Goal: Book appointment/travel/reservation

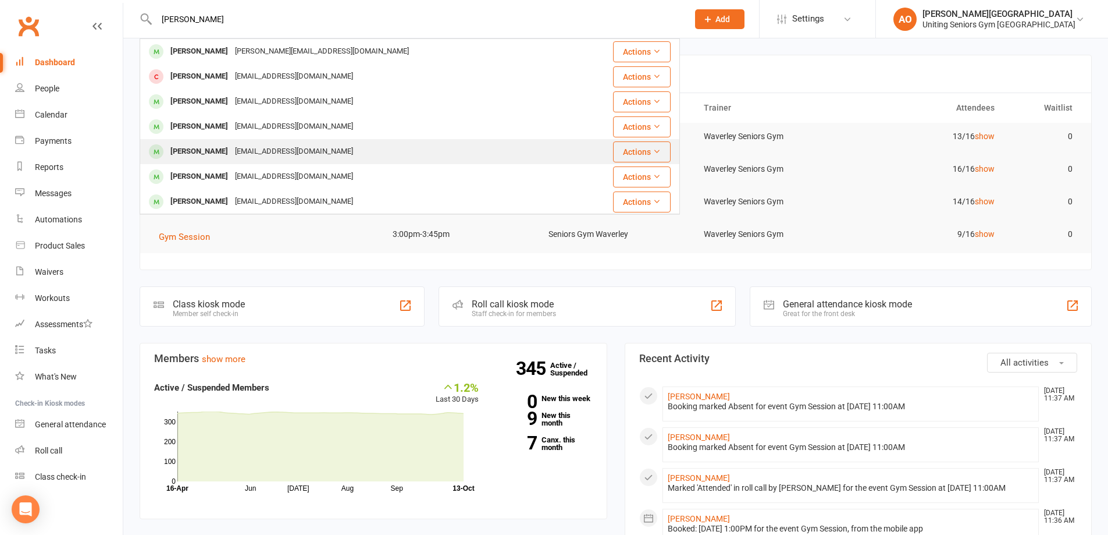
type input "vera"
click at [185, 154] on div "Vera Ross" at bounding box center [199, 151] width 65 height 17
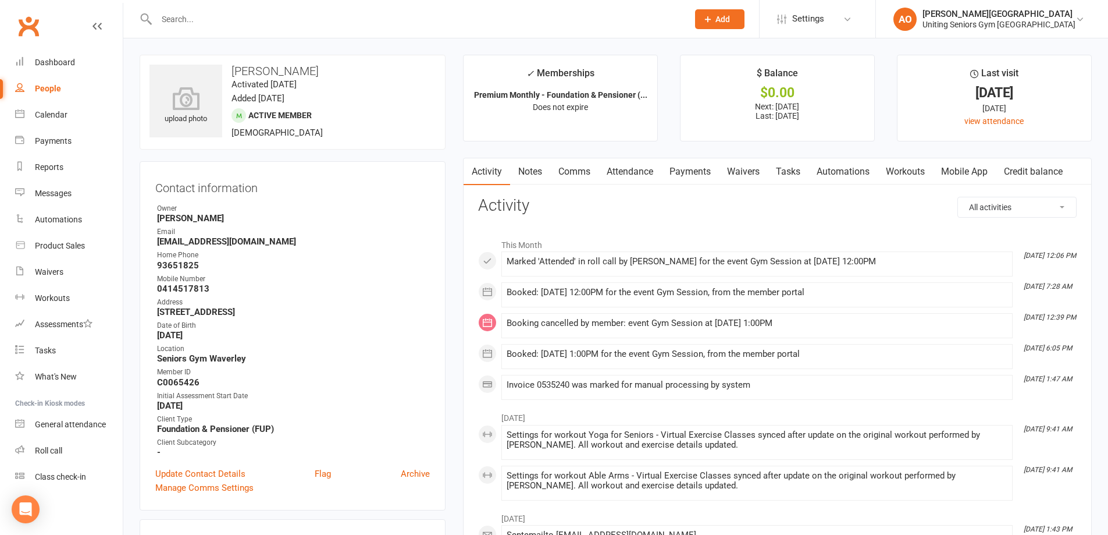
click at [630, 169] on link "Attendance" at bounding box center [630, 171] width 63 height 27
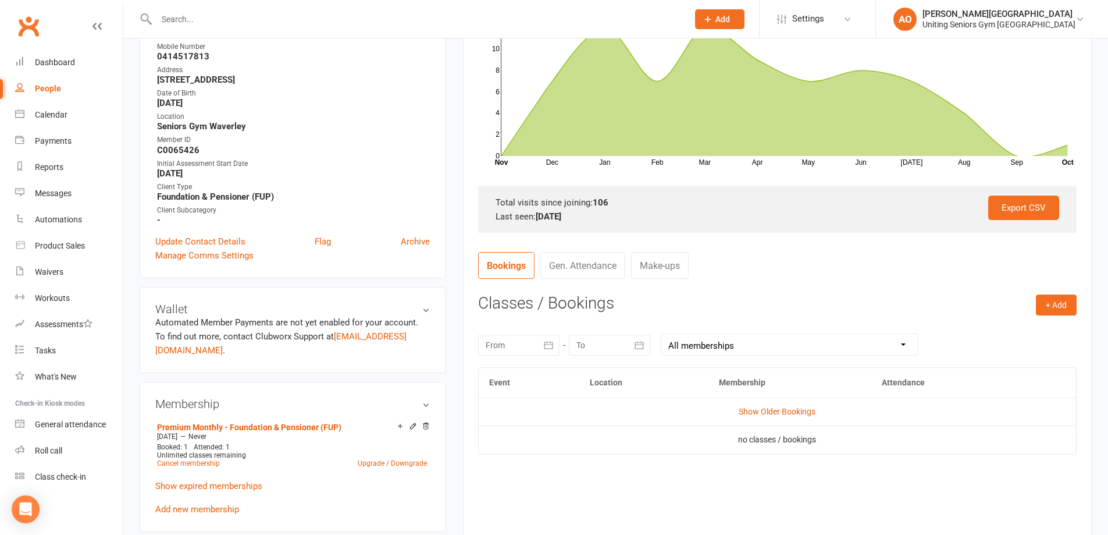
scroll to position [233, 0]
click at [40, 118] on div "Calendar" at bounding box center [51, 114] width 33 height 9
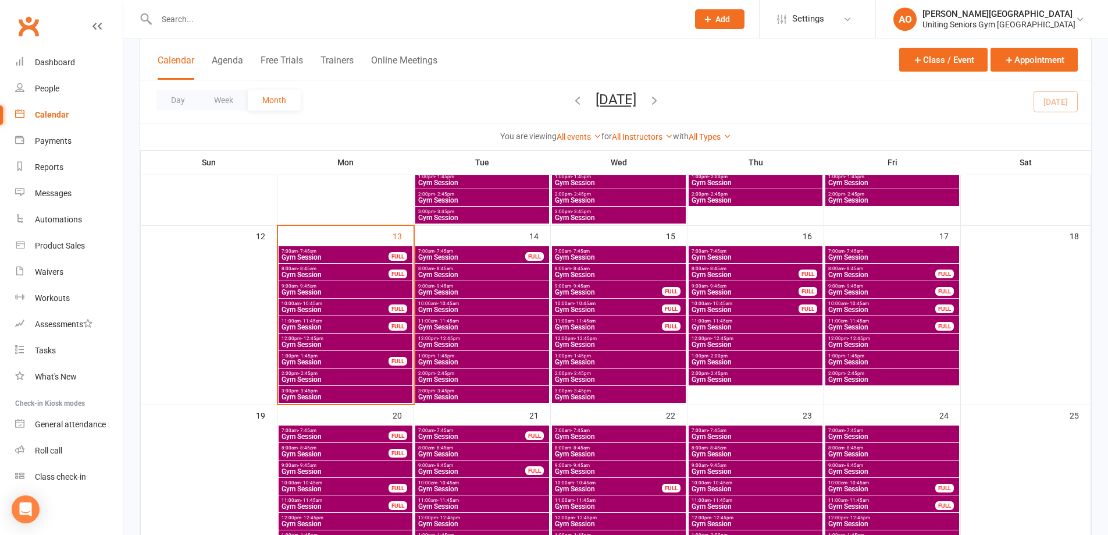
scroll to position [407, 0]
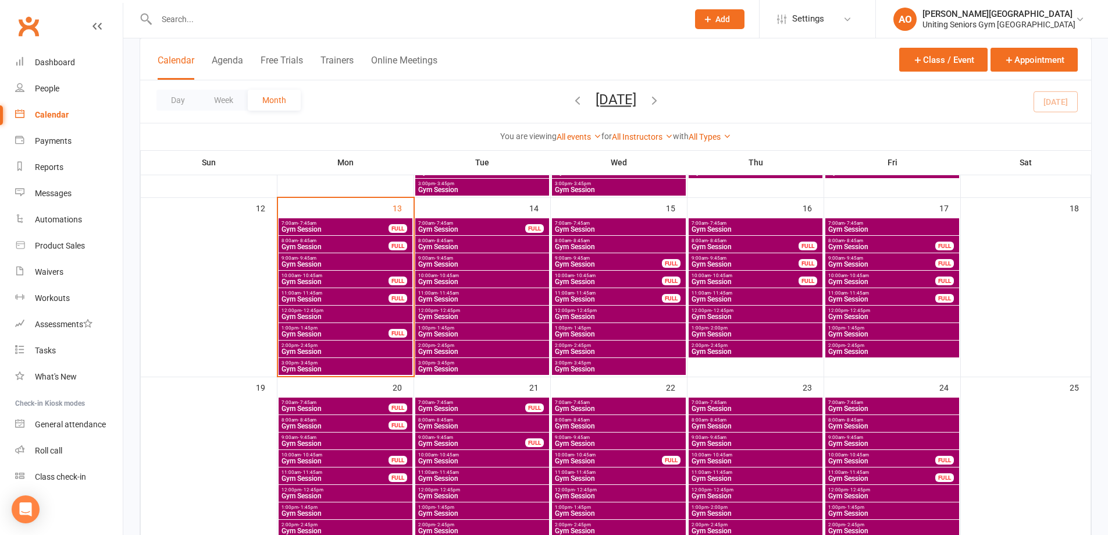
click at [728, 329] on span "1:00pm - 2:00pm" at bounding box center [755, 327] width 129 height 5
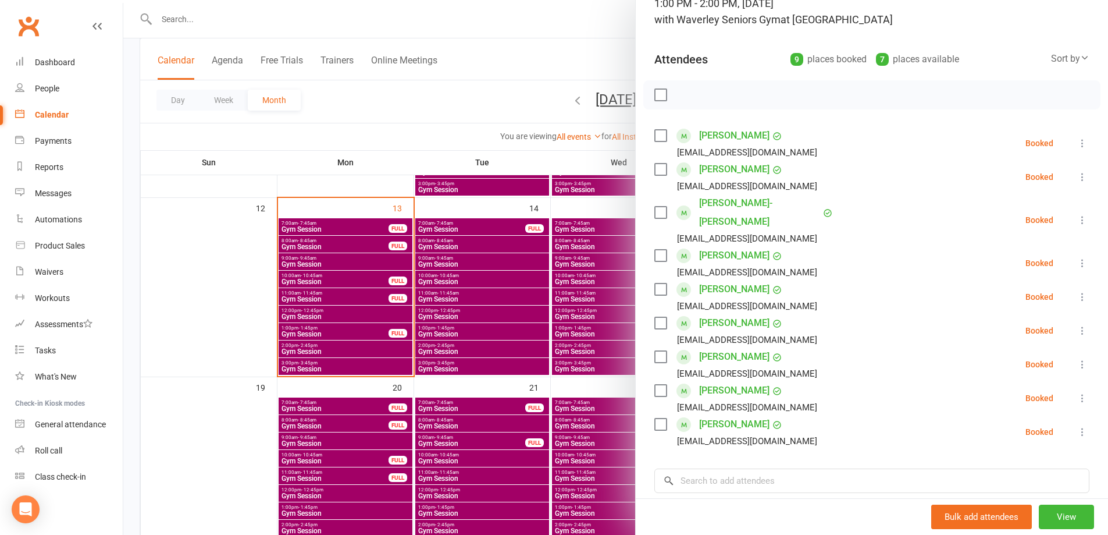
scroll to position [231, 0]
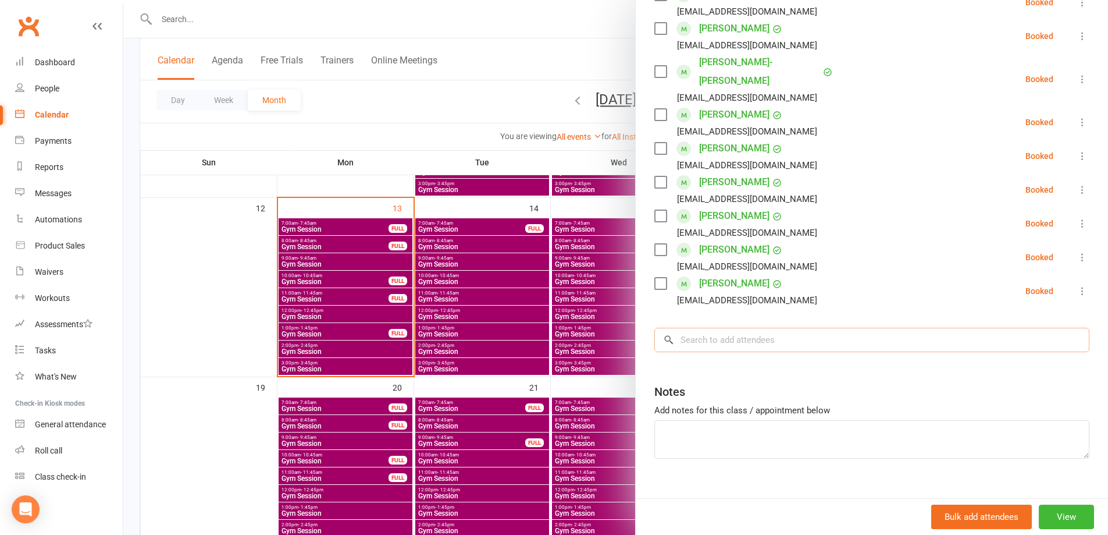
click at [724, 328] on input "search" at bounding box center [872, 340] width 435 height 24
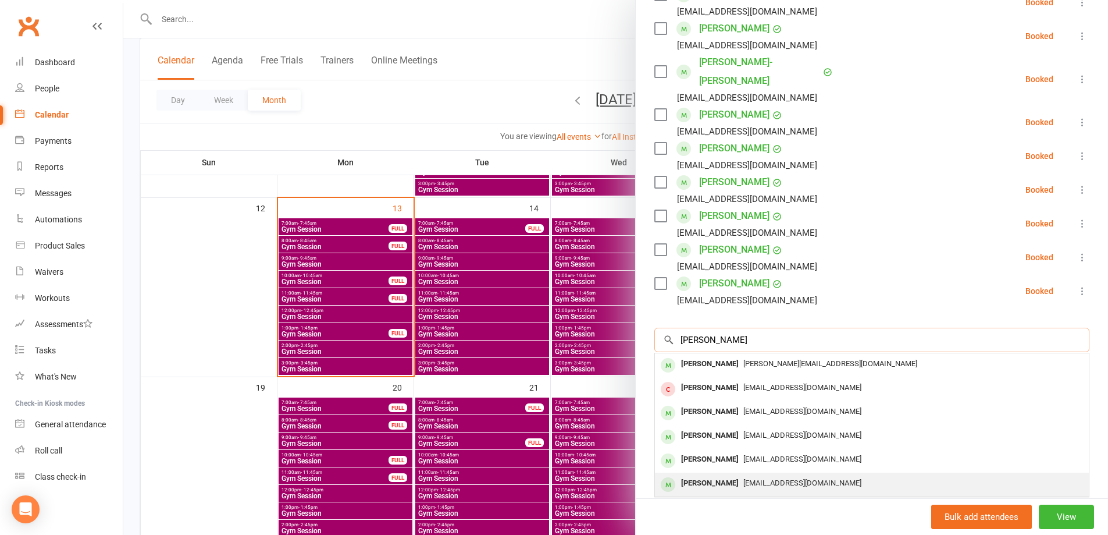
type input "vera"
click at [712, 475] on div "Vera Ross" at bounding box center [710, 483] width 67 height 17
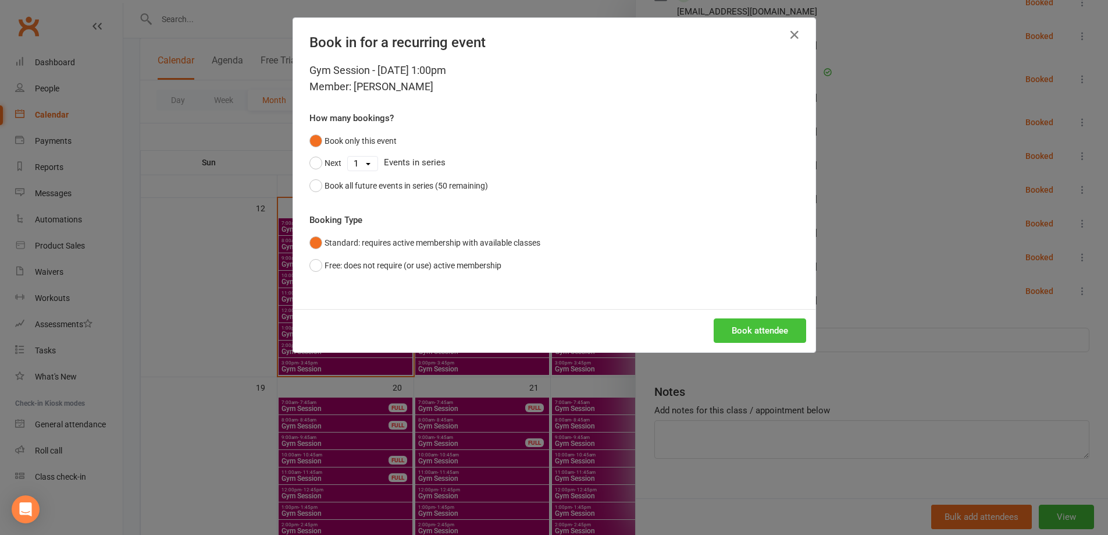
click at [758, 333] on button "Book attendee" at bounding box center [760, 330] width 93 height 24
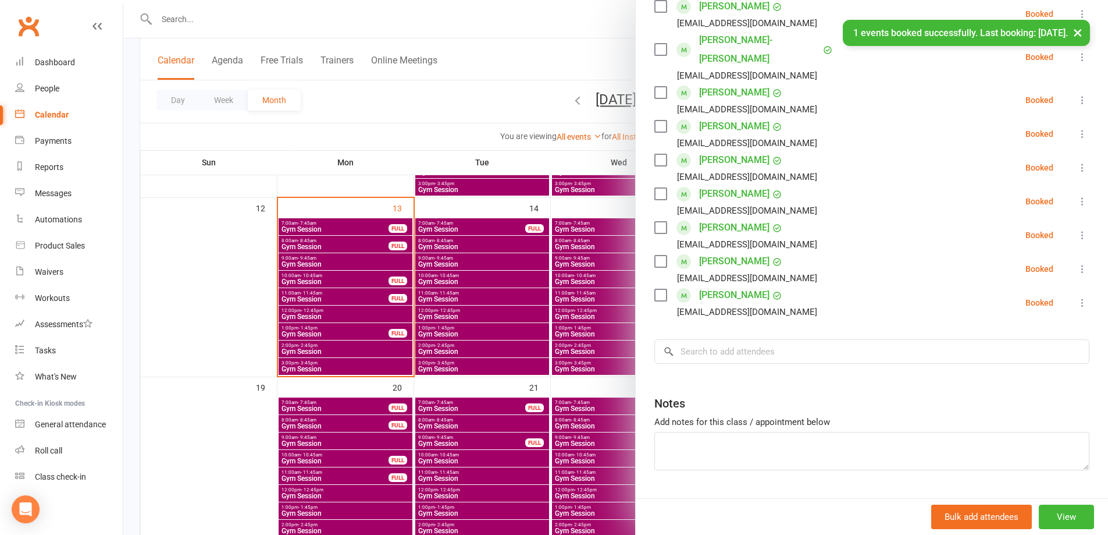
scroll to position [265, 0]
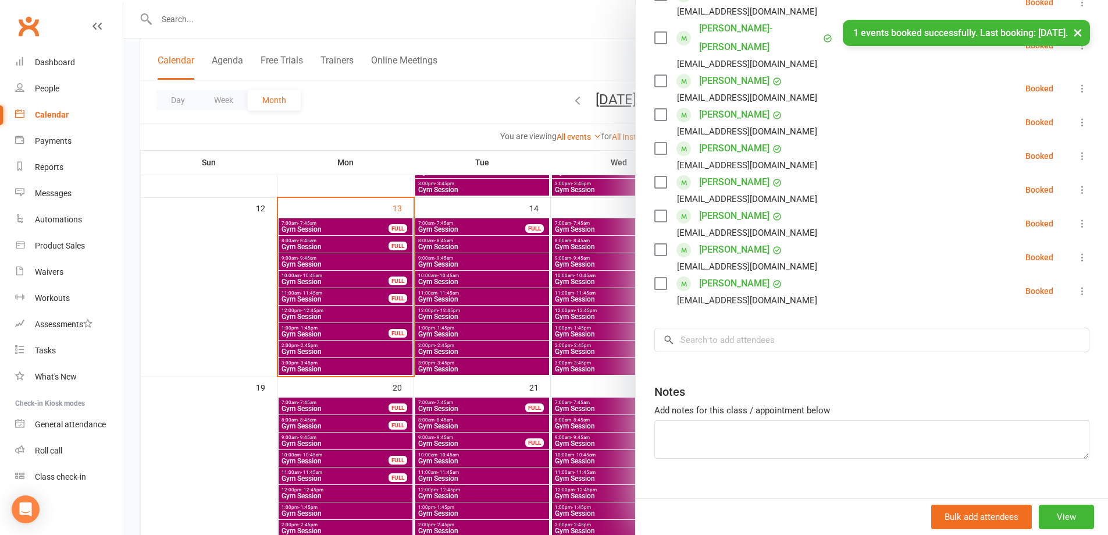
click at [539, 56] on div at bounding box center [615, 267] width 985 height 535
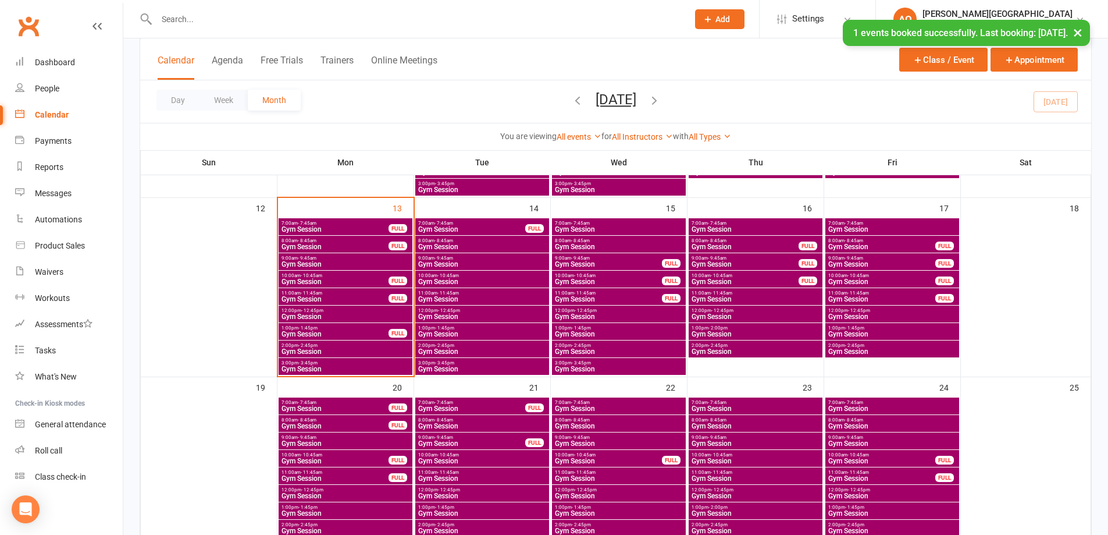
click at [584, 14] on div at bounding box center [615, 267] width 985 height 535
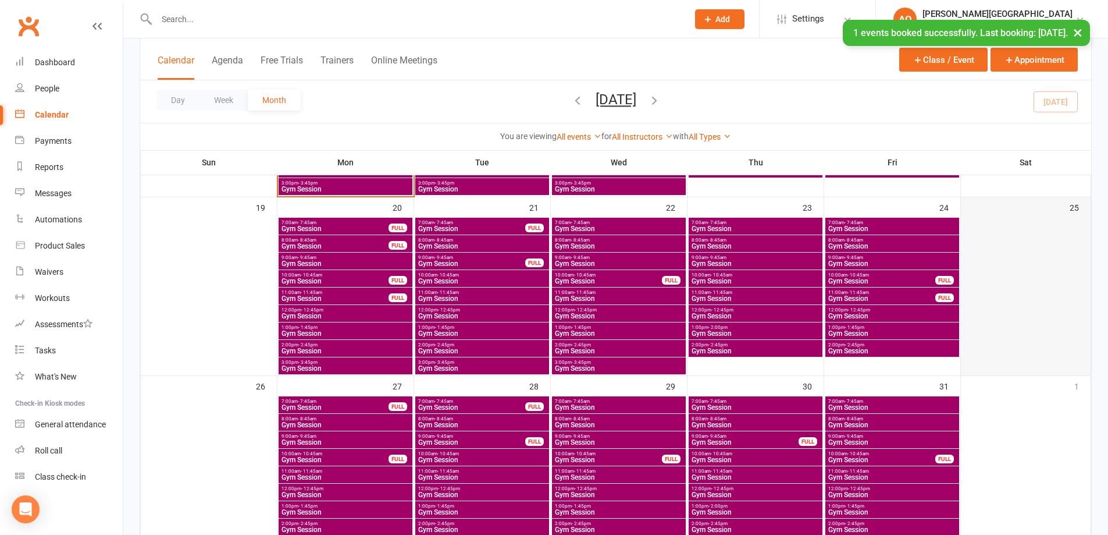
scroll to position [698, 0]
